Goal: Find specific page/section: Find specific page/section

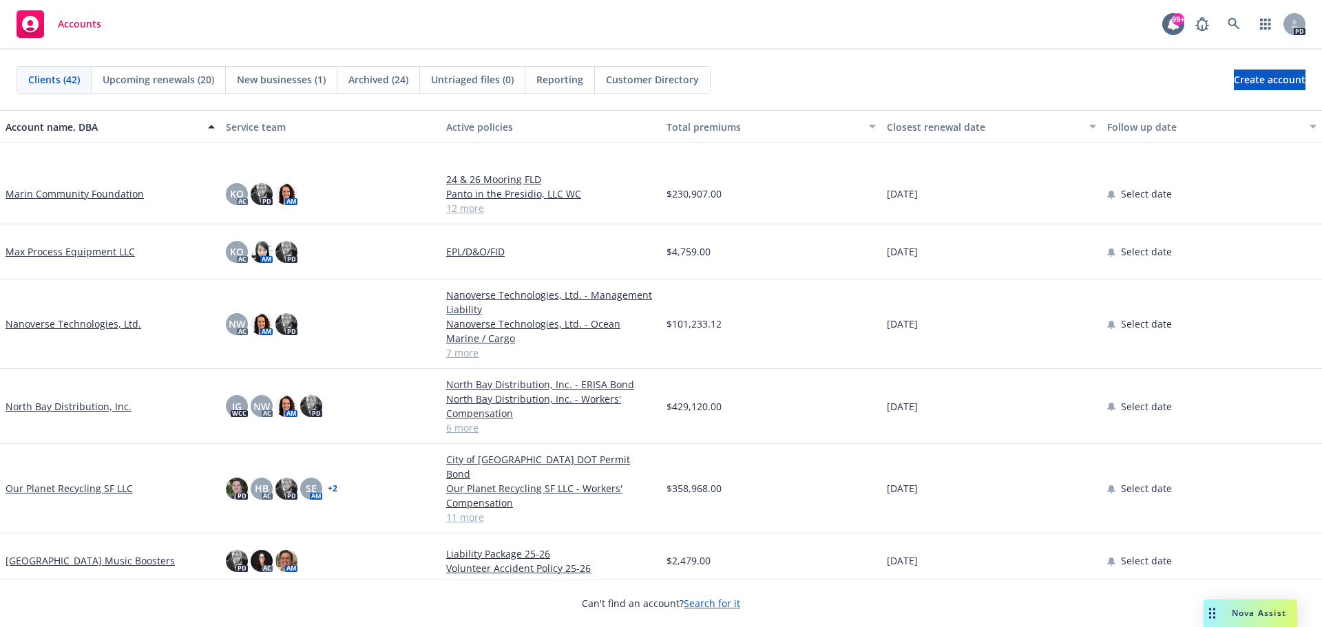
scroll to position [1033, 0]
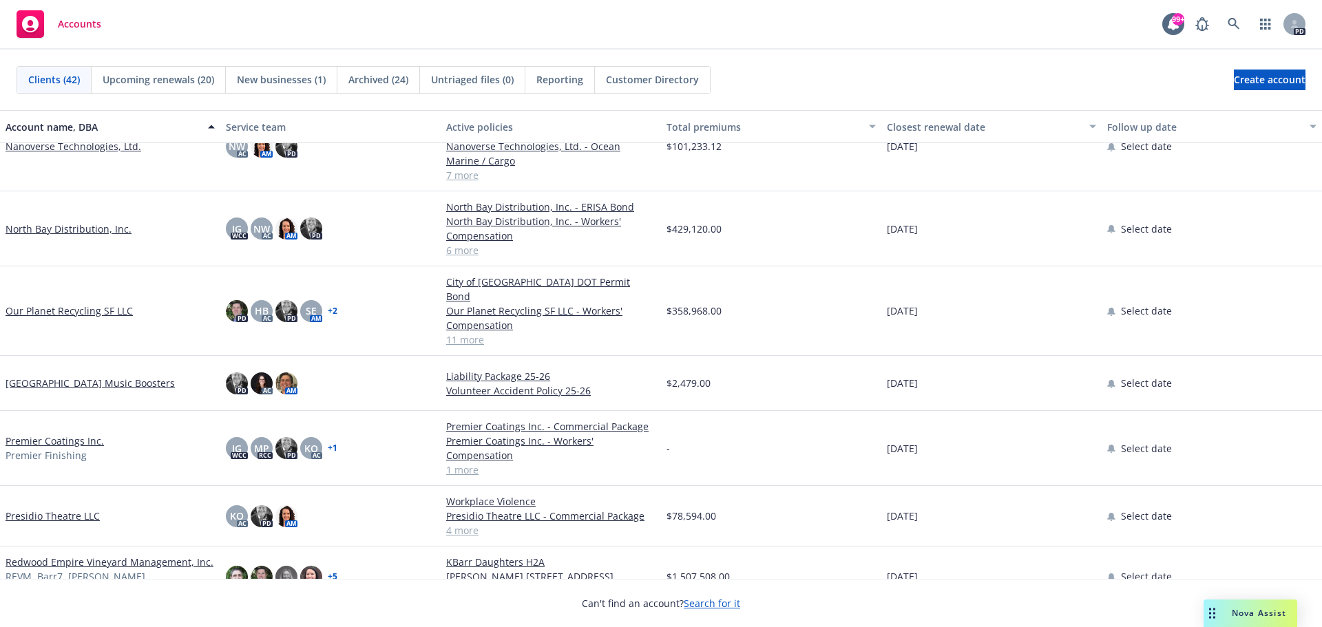
click at [68, 306] on link "Our Planet Recycling SF LLC" at bounding box center [69, 311] width 127 height 14
